Goal: Task Accomplishment & Management: Use online tool/utility

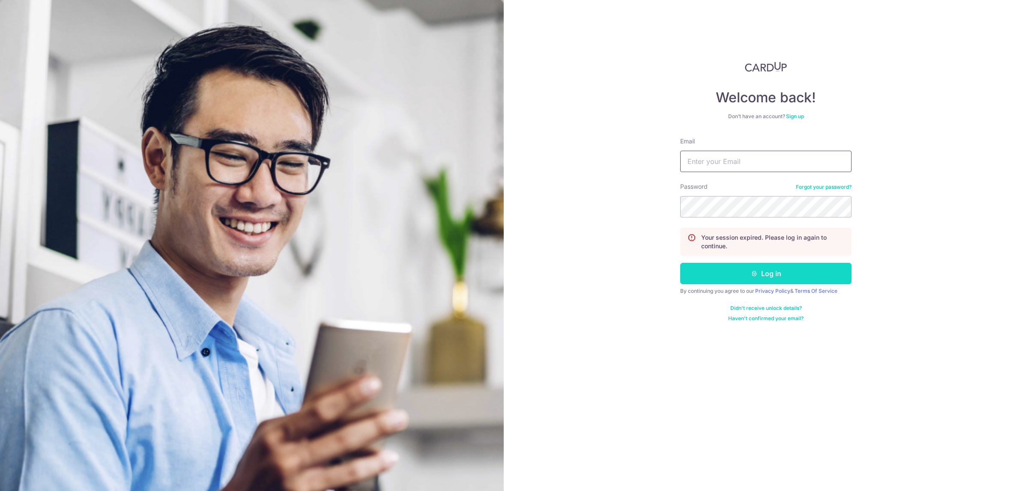
type input "[PERSON_NAME][EMAIL_ADDRESS][DOMAIN_NAME]"
click at [765, 278] on button "Log in" at bounding box center [765, 273] width 171 height 21
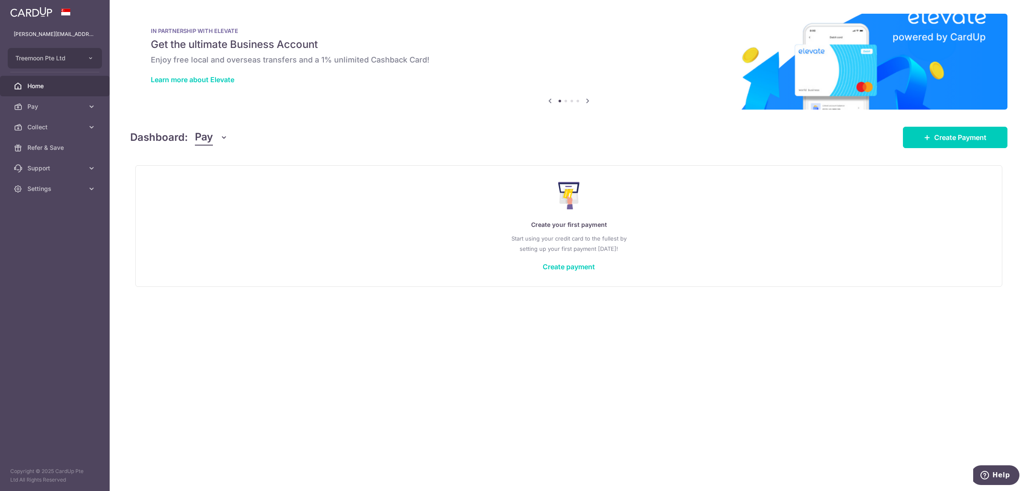
click at [215, 137] on button "Pay" at bounding box center [211, 137] width 33 height 16
click at [248, 179] on link "Collect" at bounding box center [239, 182] width 89 height 21
